Goal: Check status: Check status

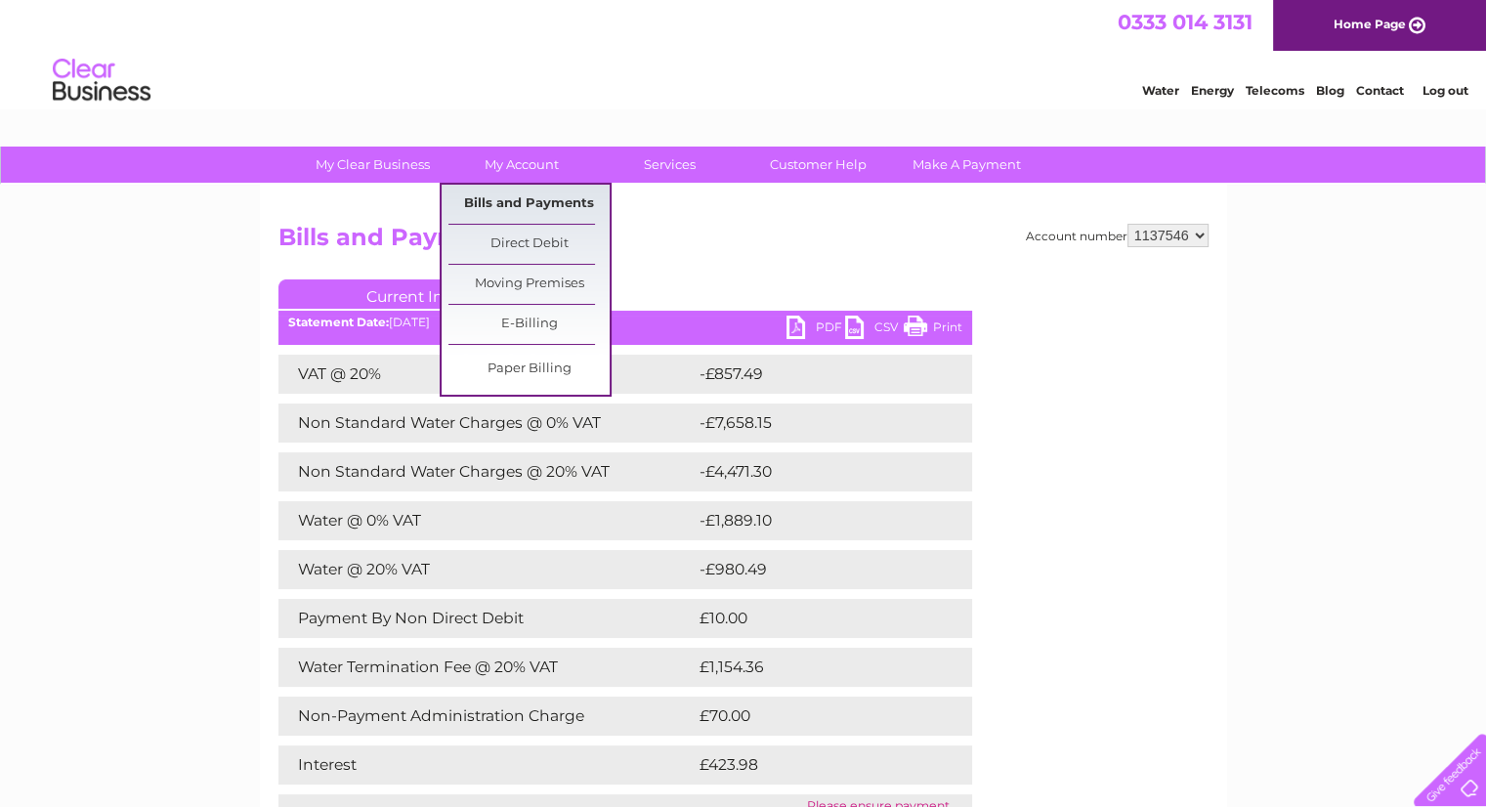
click at [500, 195] on link "Bills and Payments" at bounding box center [529, 204] width 161 height 39
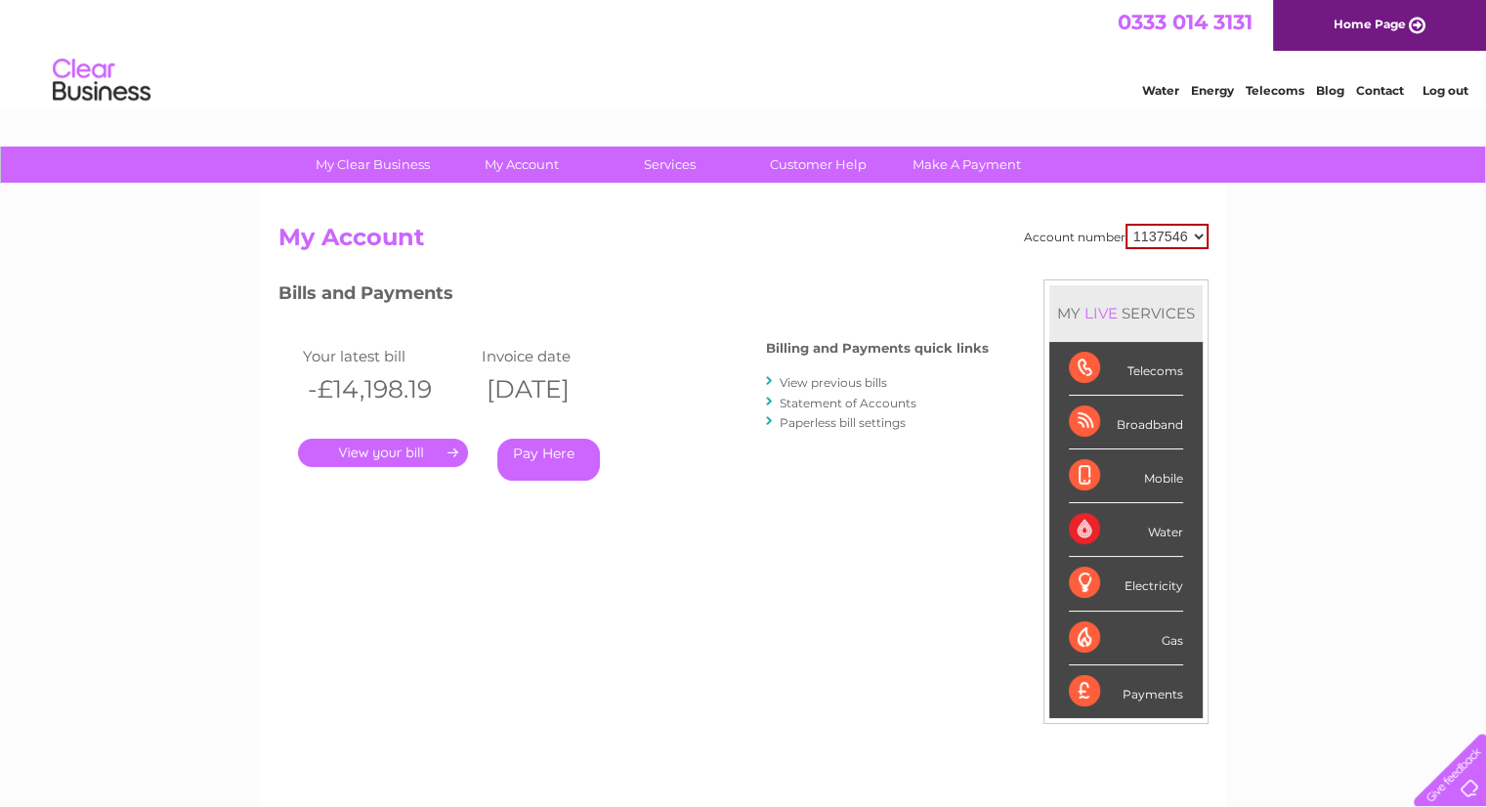
click at [838, 375] on link "View previous bills" at bounding box center [834, 382] width 108 height 15
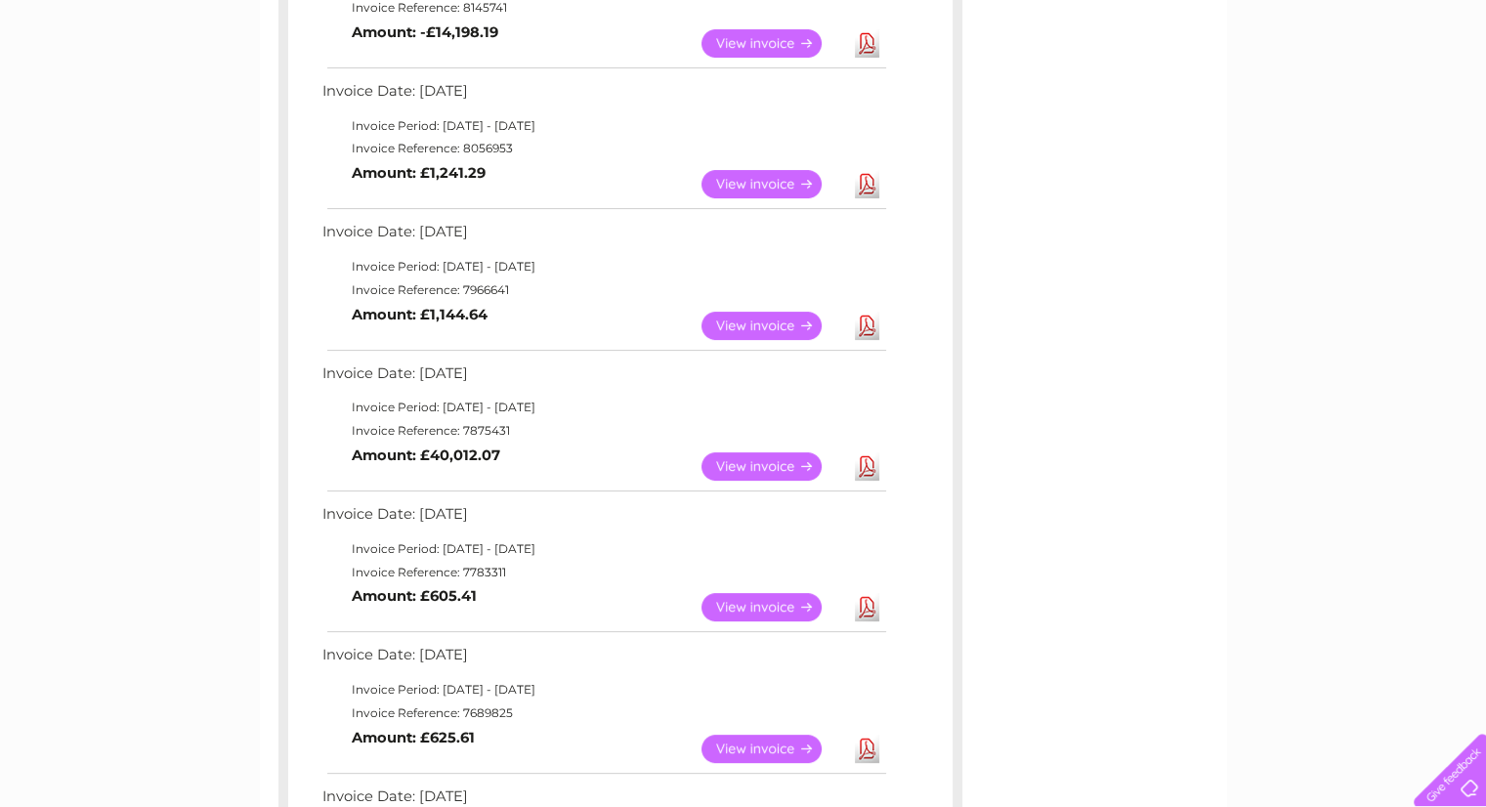
scroll to position [449, 0]
